Goal: Information Seeking & Learning: Learn about a topic

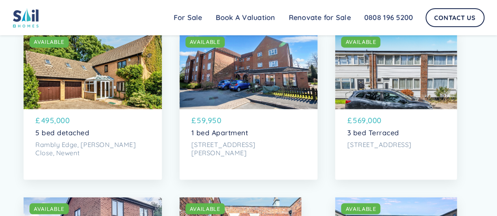
scroll to position [586, 0]
click at [267, 78] on div "SOLD AVAILABLE" at bounding box center [248, 70] width 138 height 79
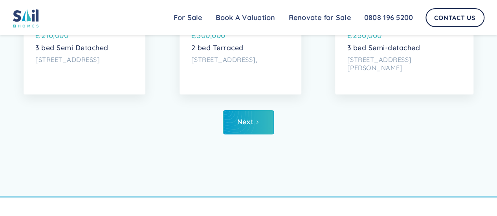
scroll to position [2720, 0]
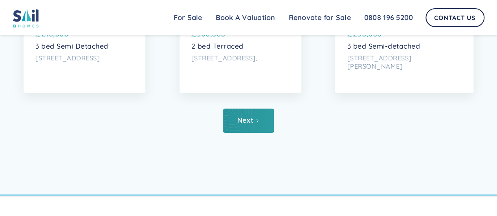
click at [252, 124] on div "Next" at bounding box center [245, 121] width 16 height 8
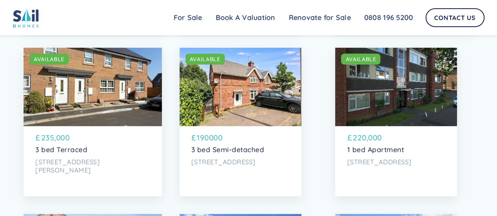
scroll to position [1066, 0]
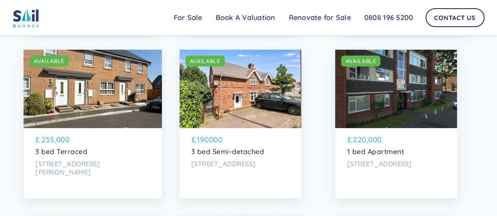
click at [456, 124] on div "SOLD AVAILABLE" at bounding box center [396, 89] width 122 height 79
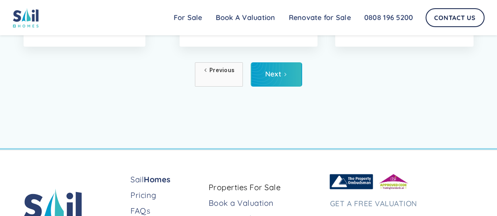
scroll to position [2764, 0]
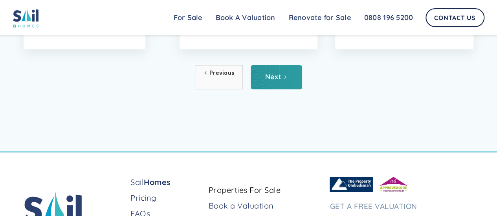
click at [286, 80] on icon "Next Page" at bounding box center [285, 77] width 5 height 5
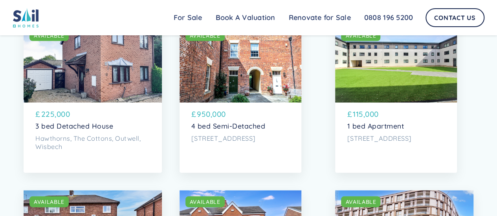
scroll to position [760, 0]
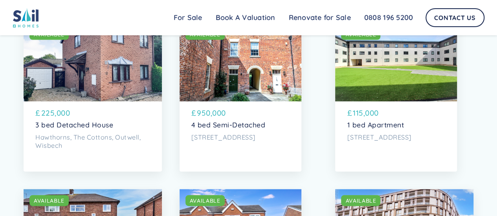
click at [423, 91] on div "SOLD AVAILABLE" at bounding box center [396, 62] width 122 height 79
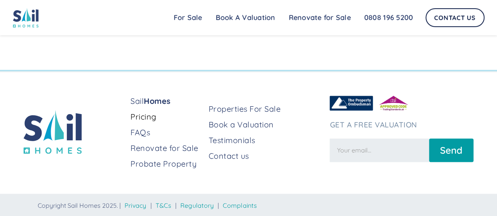
scroll to position [472, 0]
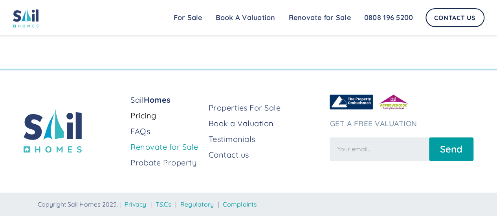
click at [179, 143] on link "Renovate for Sale" at bounding box center [166, 147] width 72 height 11
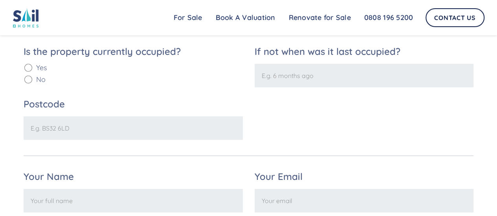
scroll to position [1132, 0]
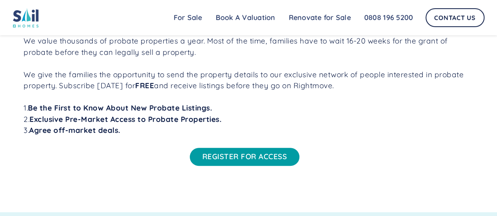
scroll to position [360, 0]
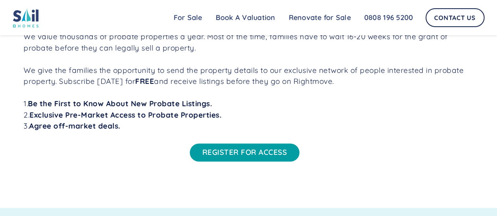
click at [227, 153] on link "REGISTER FOR ACCESS" at bounding box center [245, 153] width 110 height 18
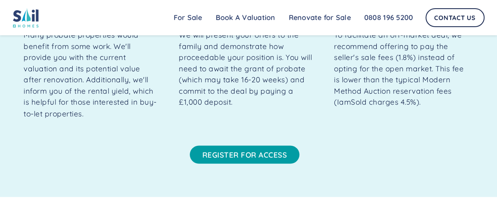
scroll to position [637, 0]
click at [275, 162] on link "REGISTER FOR ACCESS" at bounding box center [245, 154] width 110 height 18
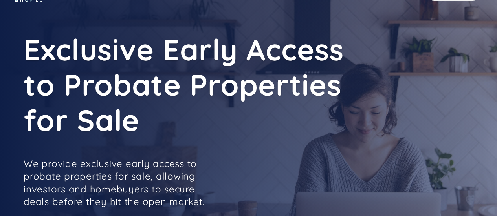
scroll to position [0, 0]
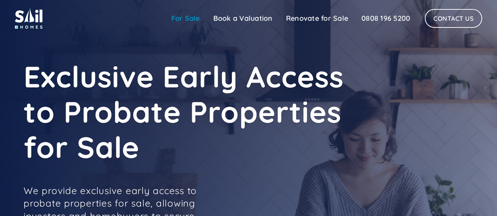
click at [192, 11] on link "For Sale" at bounding box center [185, 19] width 42 height 16
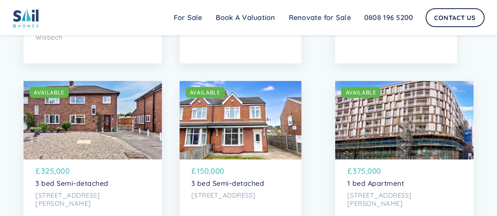
scroll to position [868, 0]
click at [256, 139] on div "SOLD AVAILABLE" at bounding box center [240, 120] width 122 height 79
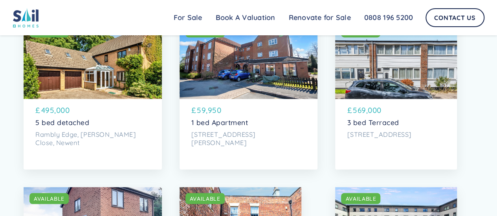
scroll to position [597, 0]
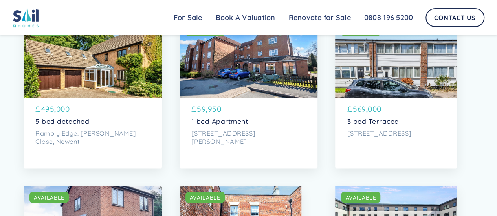
click at [273, 133] on div "SOLD AVAILABLE £ 59,950 1 [STREET_ADDRESS][PERSON_NAME]" at bounding box center [248, 127] width 138 height 58
